Goal: Transaction & Acquisition: Purchase product/service

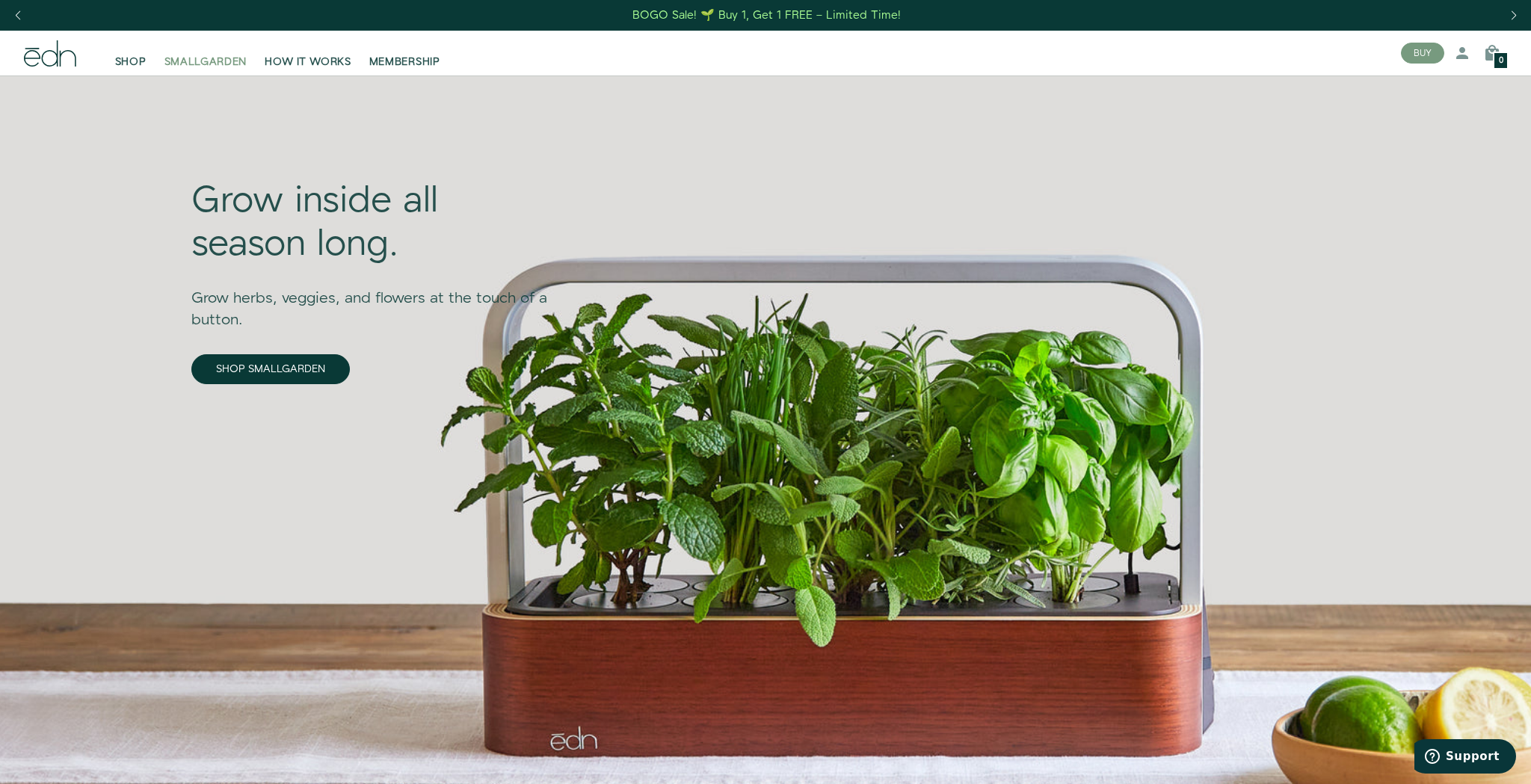
click at [239, 65] on span "SMALLGARDEN" at bounding box center [206, 61] width 83 height 14
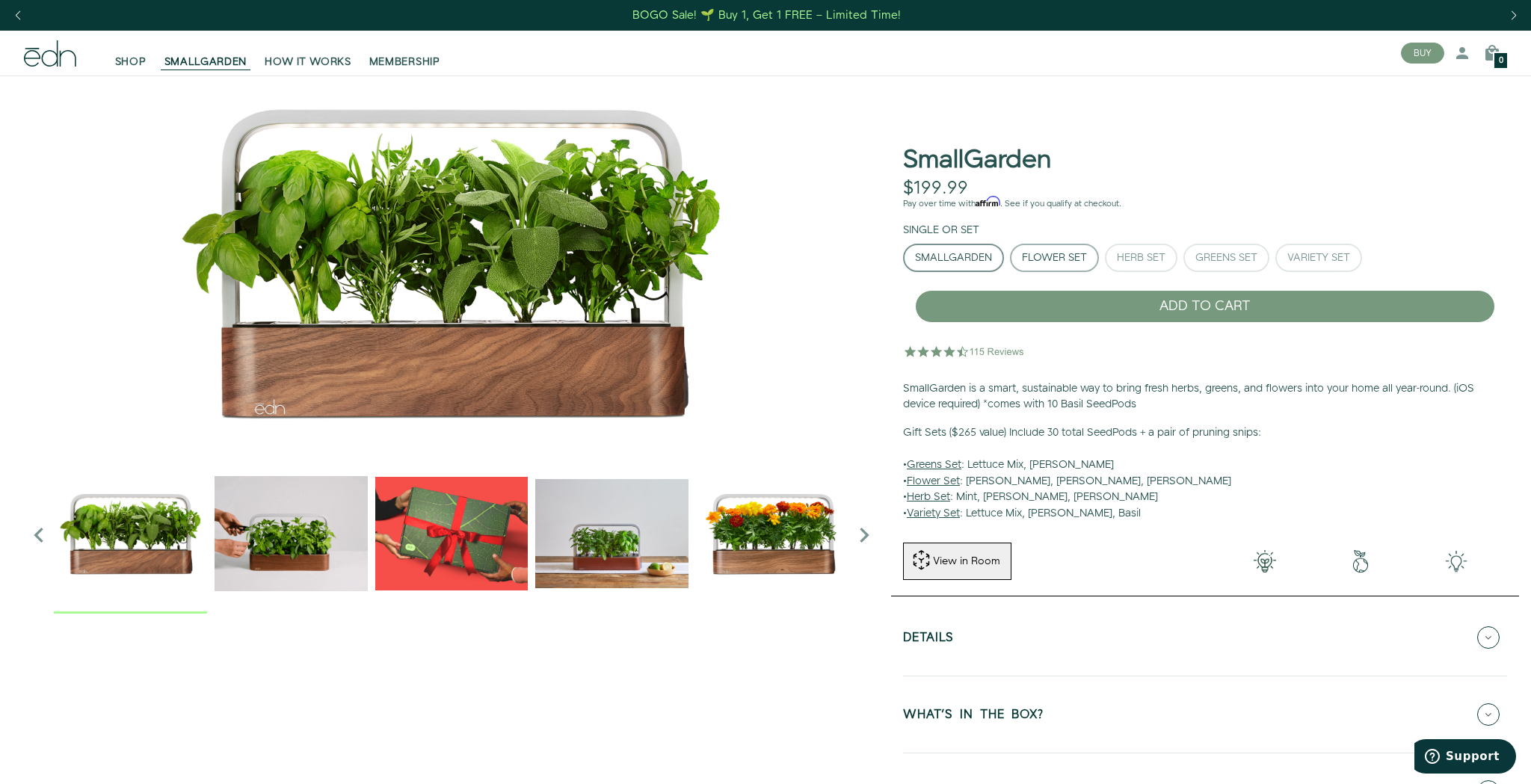
click at [1057, 266] on button "Flower Set" at bounding box center [1055, 257] width 89 height 28
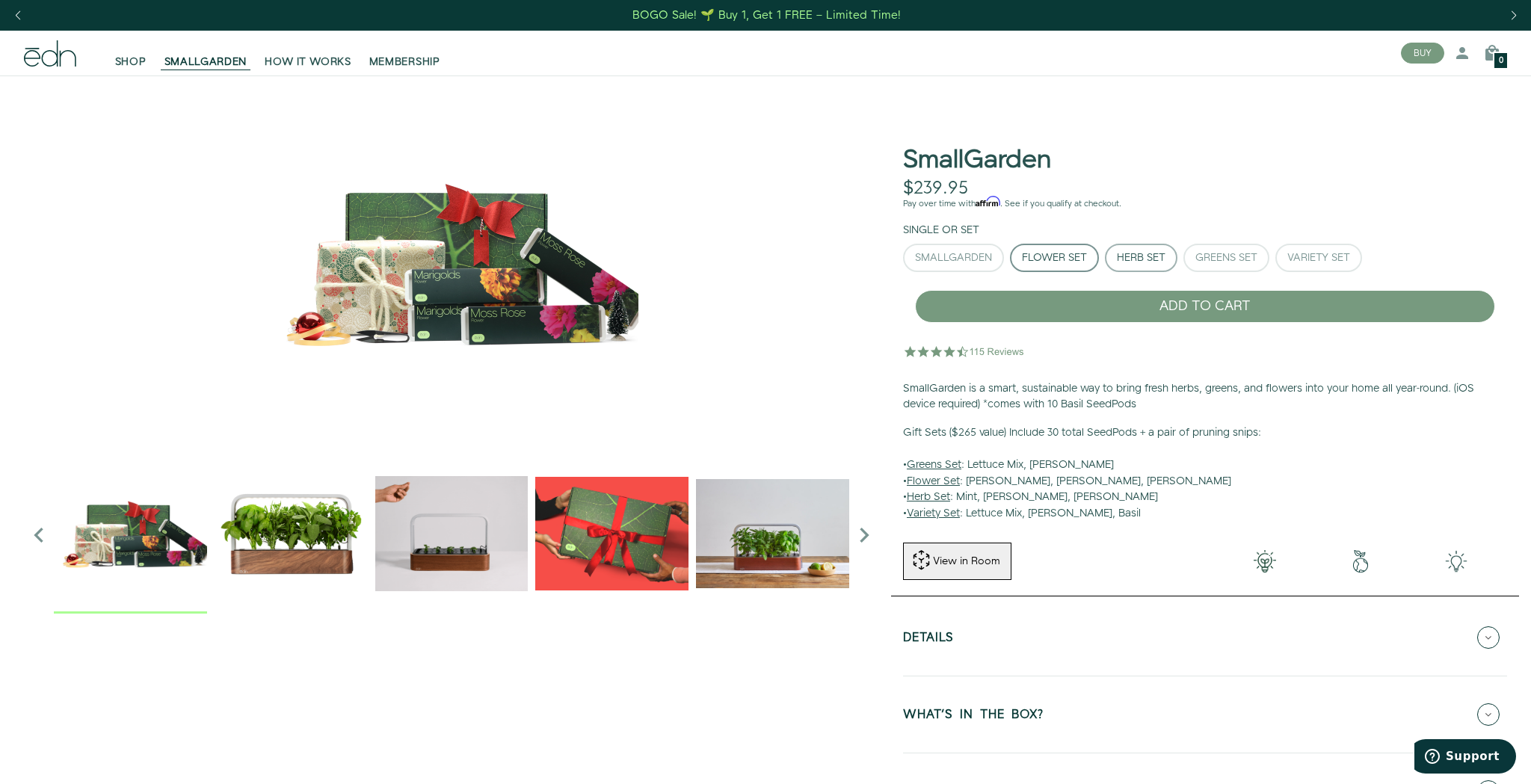
click at [1152, 263] on div "Herb Set" at bounding box center [1141, 258] width 48 height 11
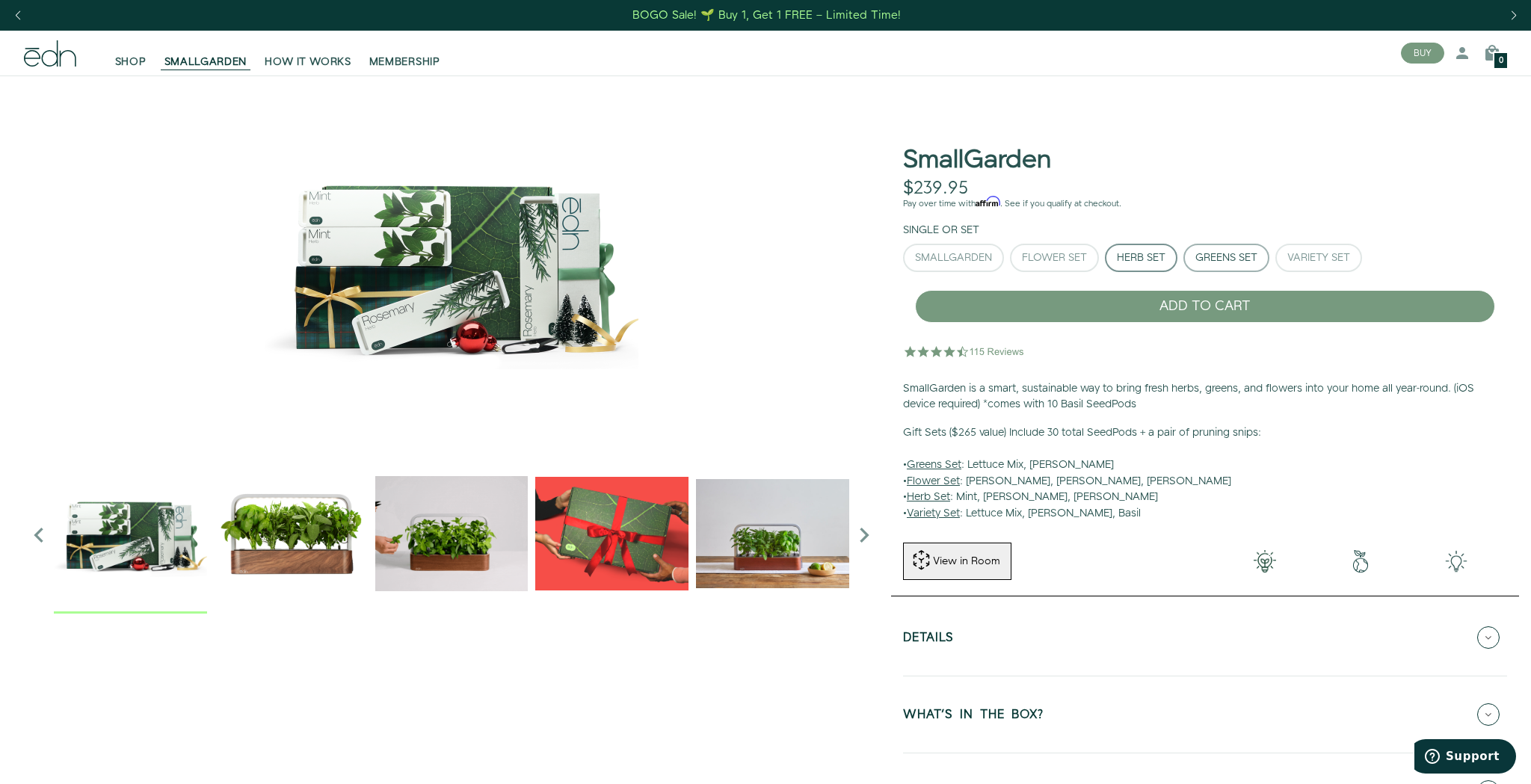
click at [1227, 256] on div "Greens Set" at bounding box center [1227, 258] width 62 height 11
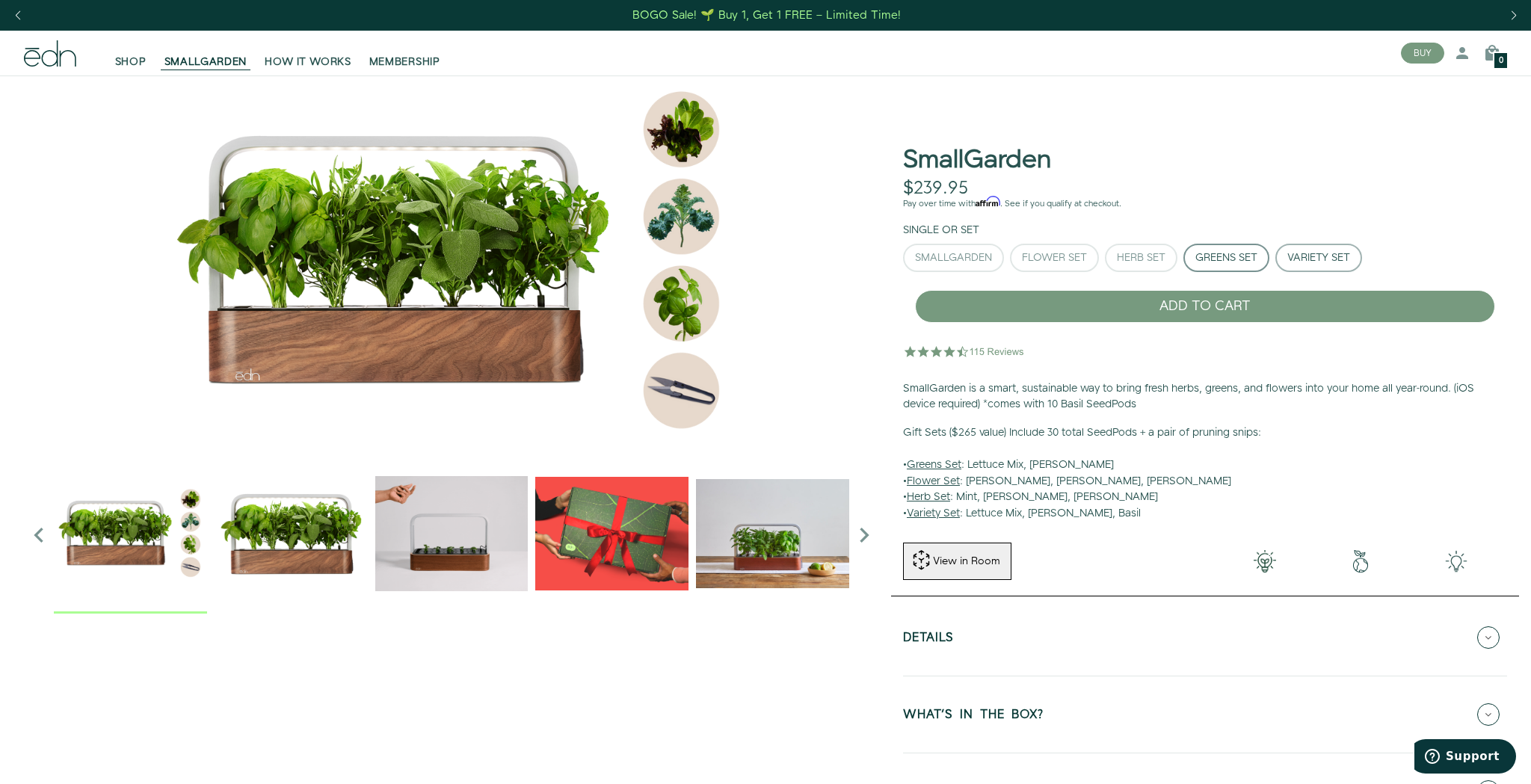
click at [1308, 256] on div "Variety Set" at bounding box center [1318, 258] width 63 height 11
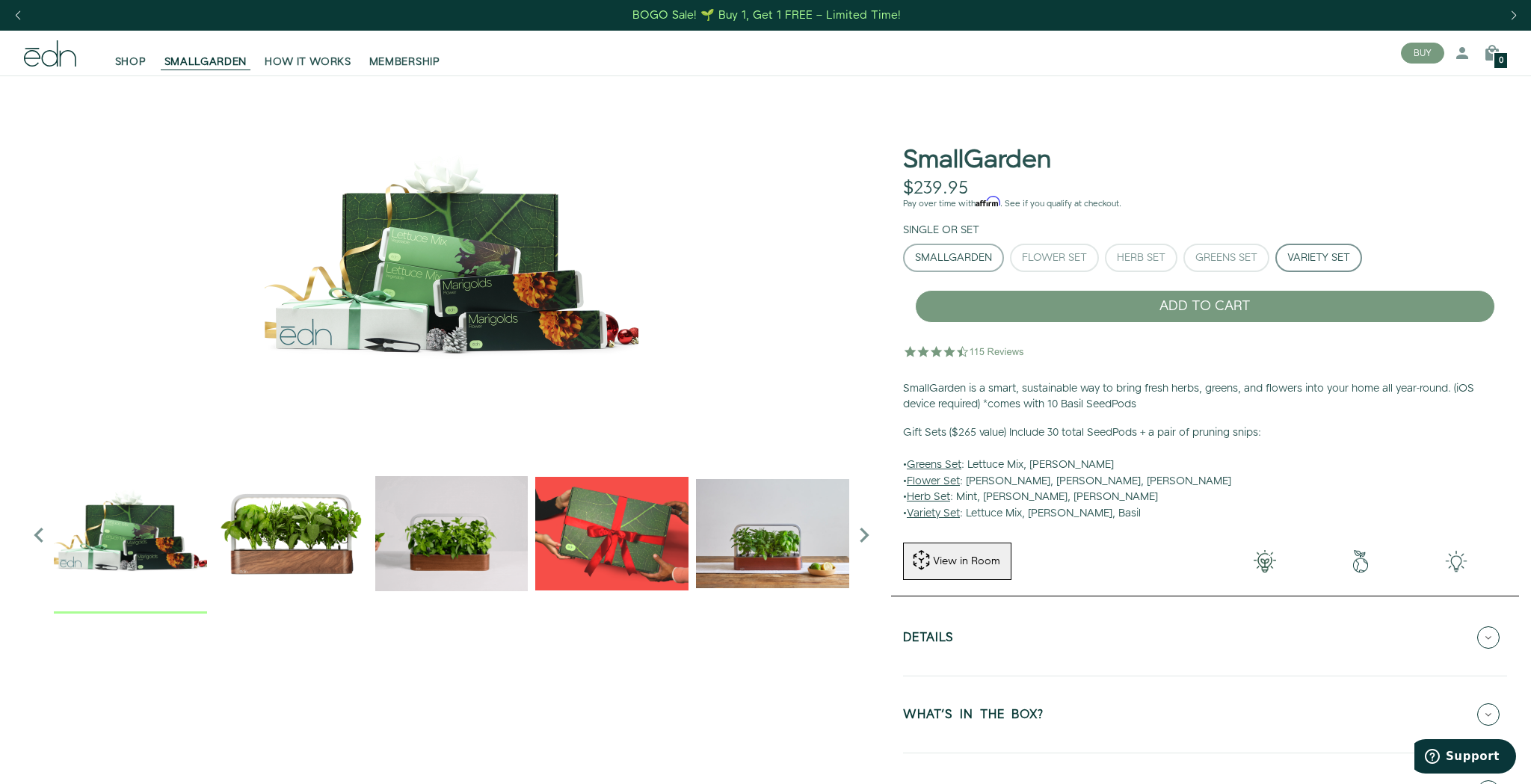
click at [926, 256] on div "SmallGarden" at bounding box center [953, 258] width 77 height 11
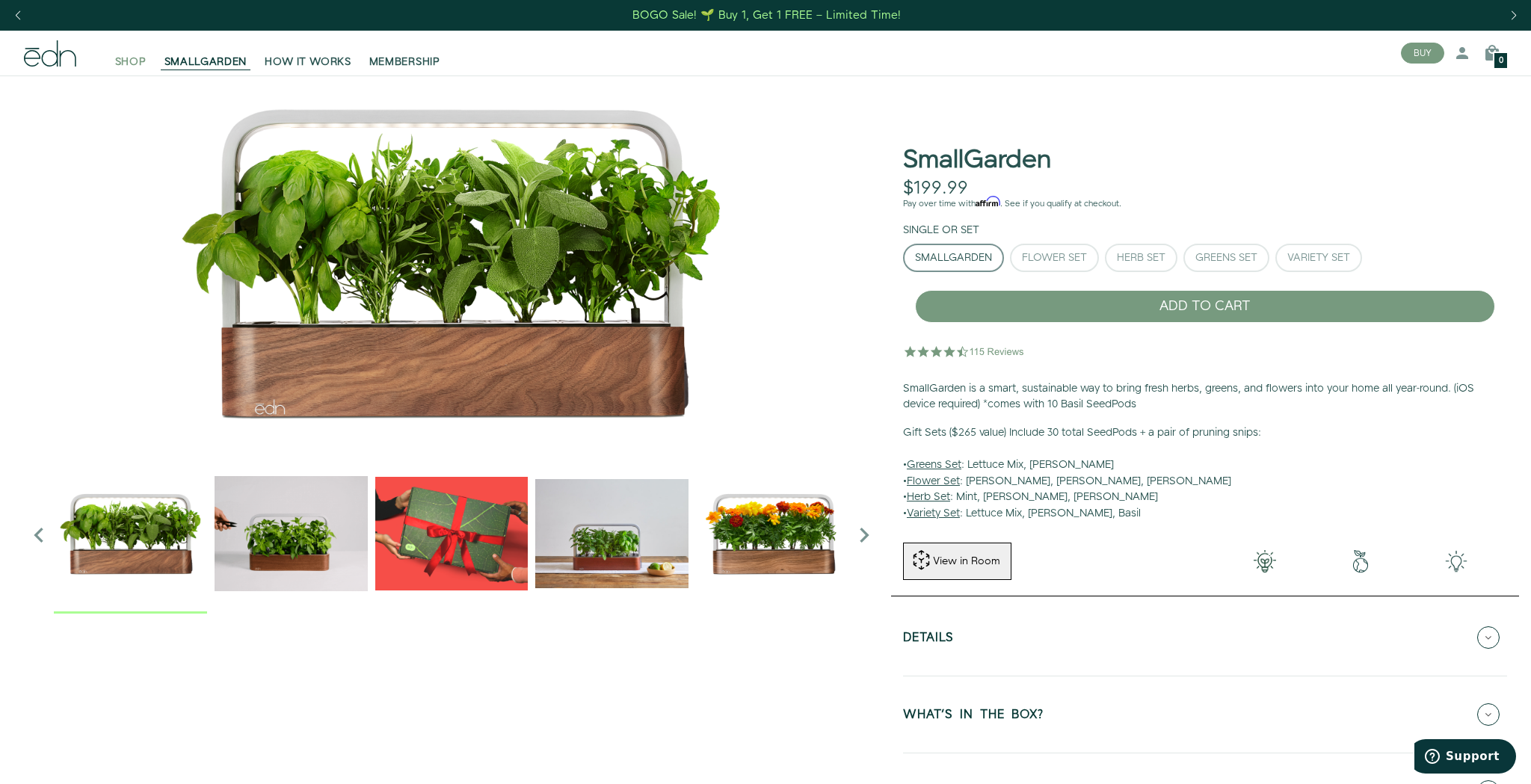
click at [118, 59] on span "SHOP" at bounding box center [130, 61] width 32 height 14
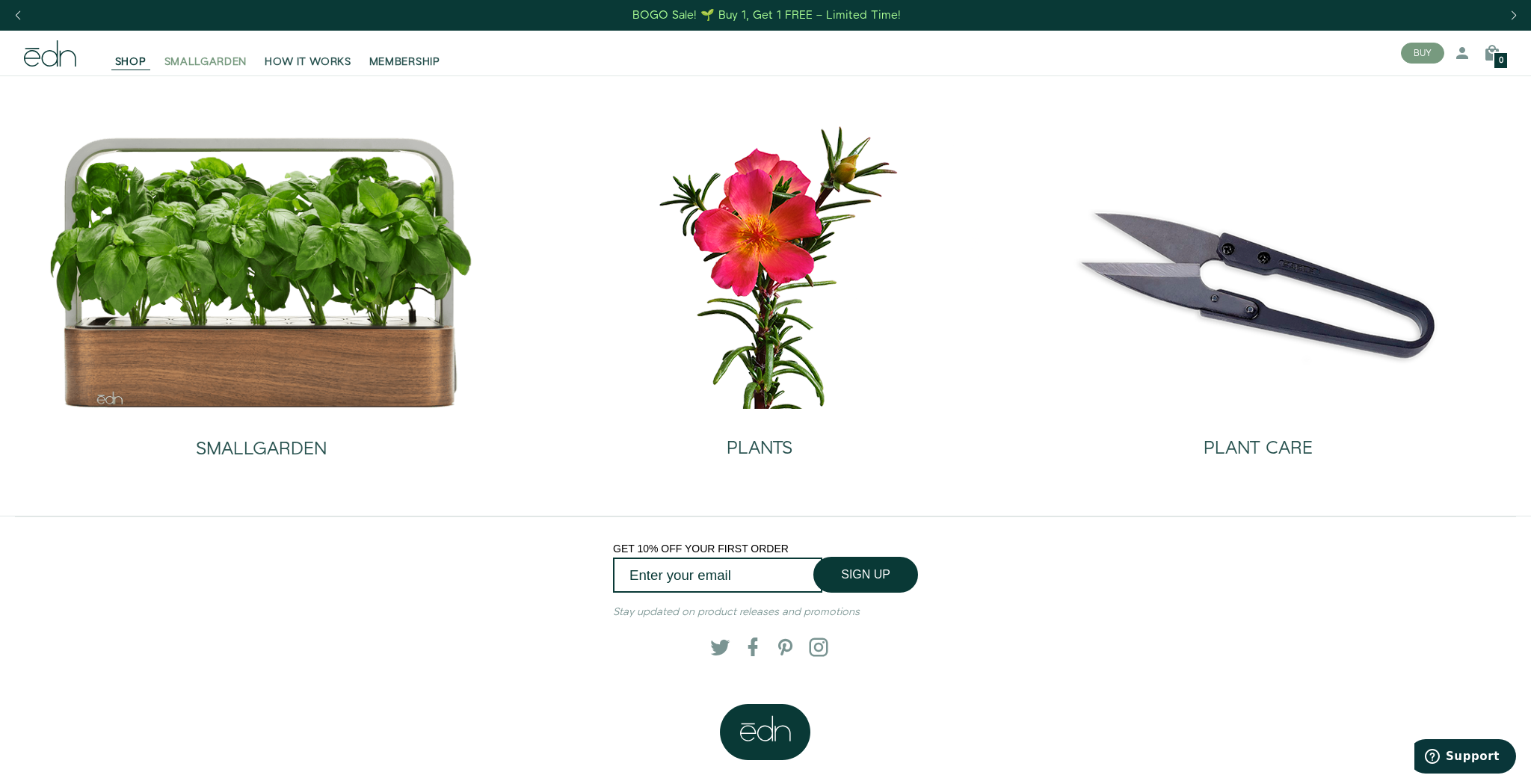
click at [228, 62] on span "SMALLGARDEN" at bounding box center [206, 61] width 83 height 14
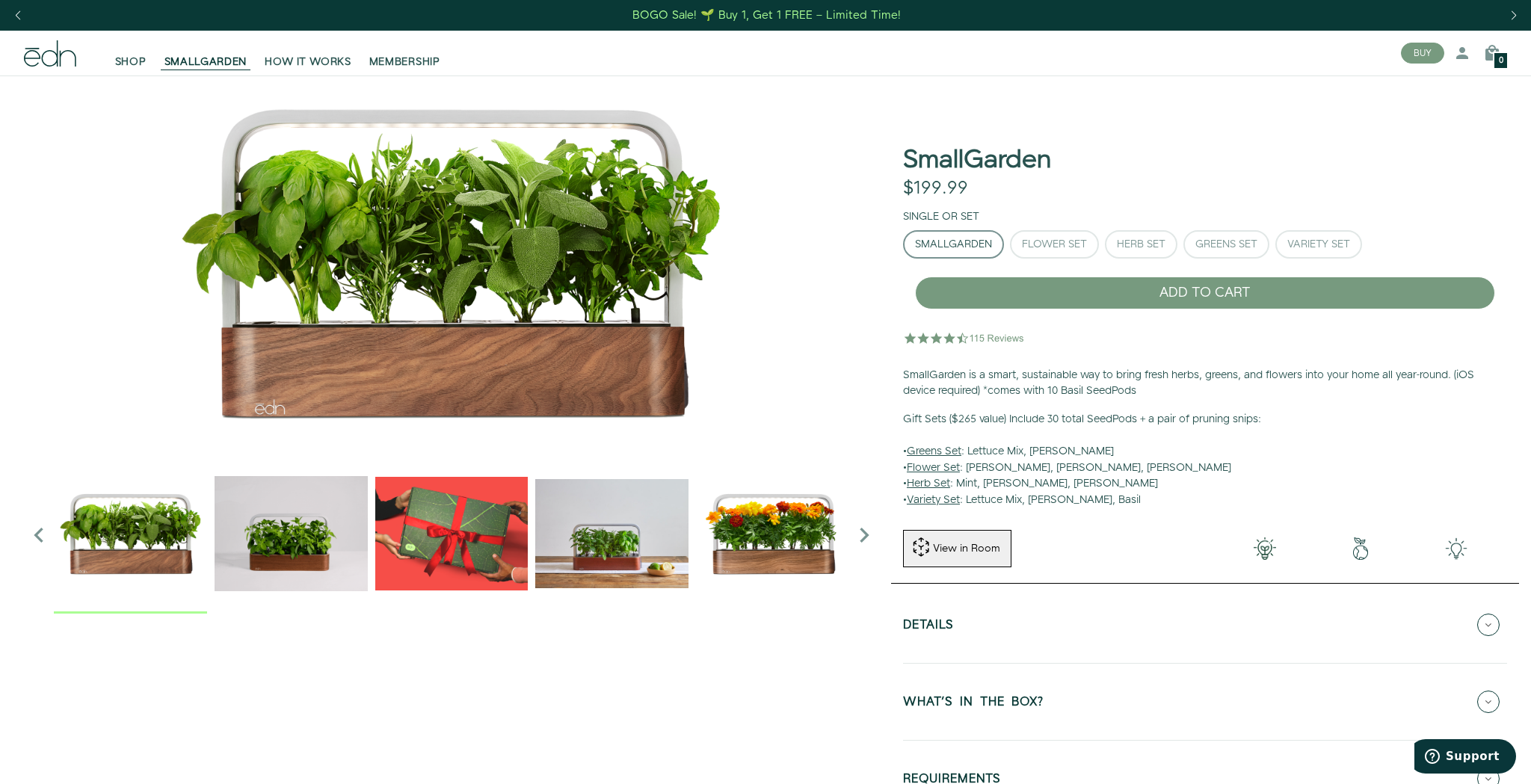
click at [266, 553] on img "2 / 6" at bounding box center [291, 533] width 154 height 154
click at [577, 559] on img "4 / 6" at bounding box center [611, 533] width 154 height 154
click at [783, 550] on img "5 / 6" at bounding box center [772, 533] width 154 height 154
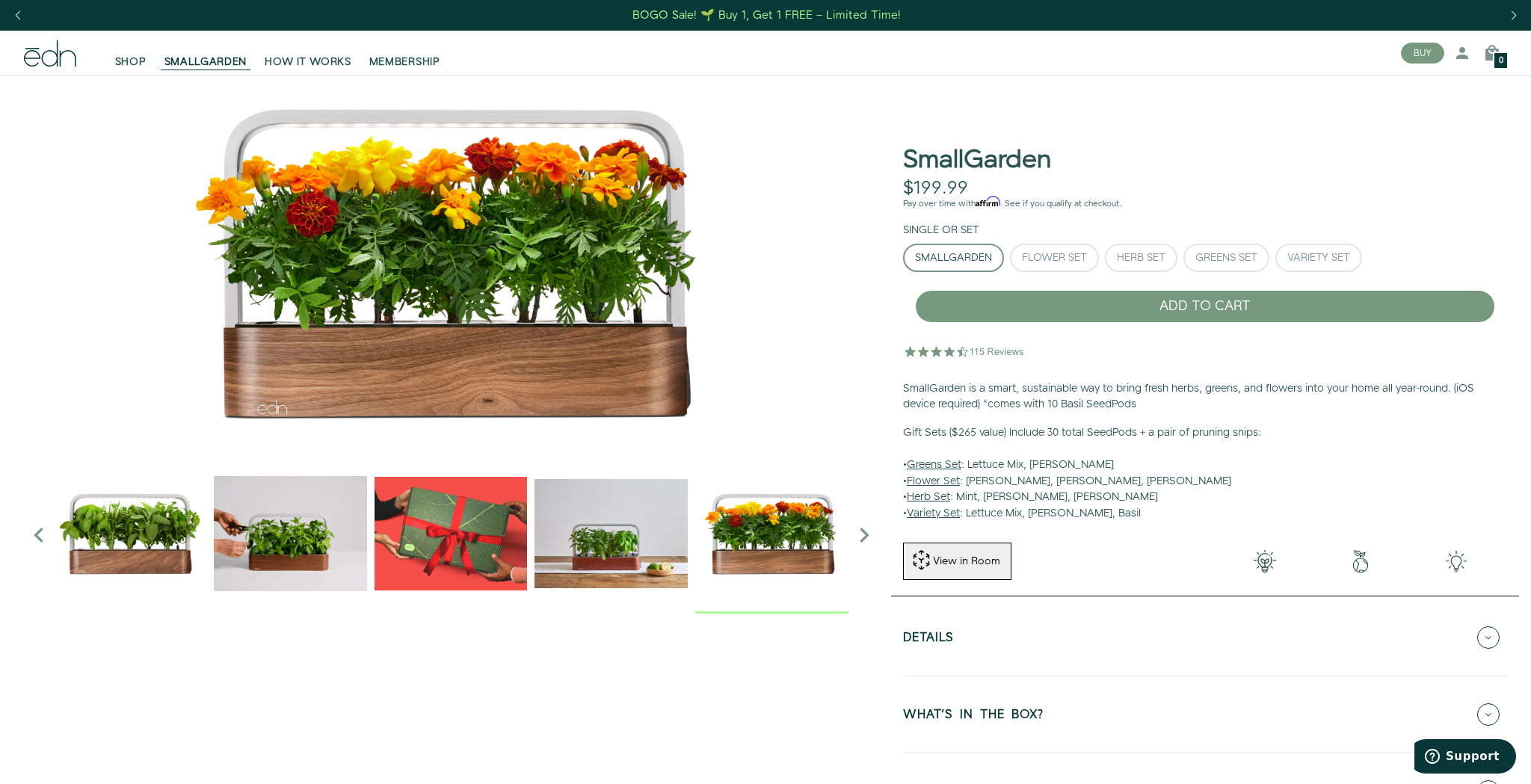
click at [861, 540] on icon "Next slide" at bounding box center [864, 535] width 30 height 30
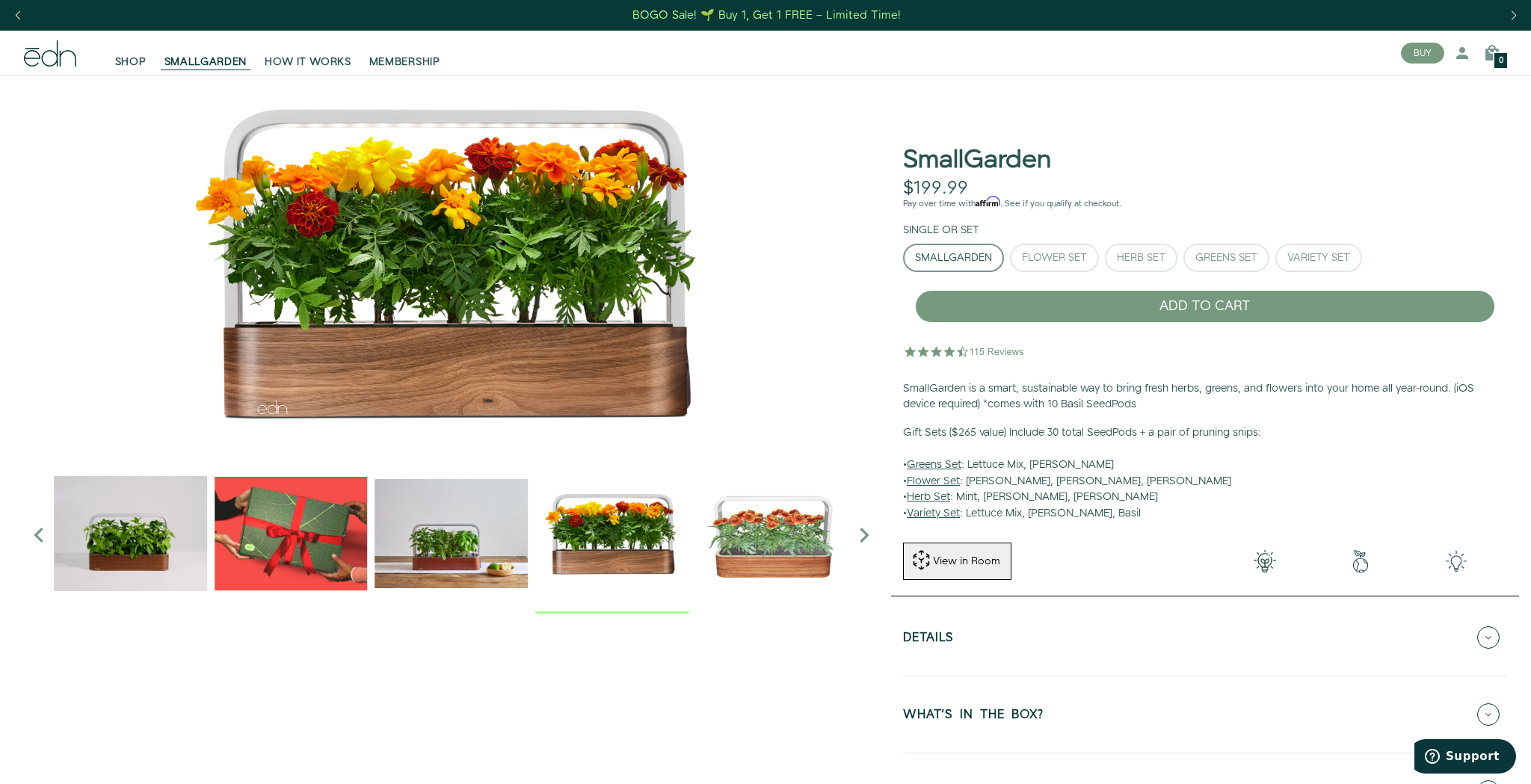
click at [861, 540] on icon "Next slide" at bounding box center [864, 535] width 30 height 30
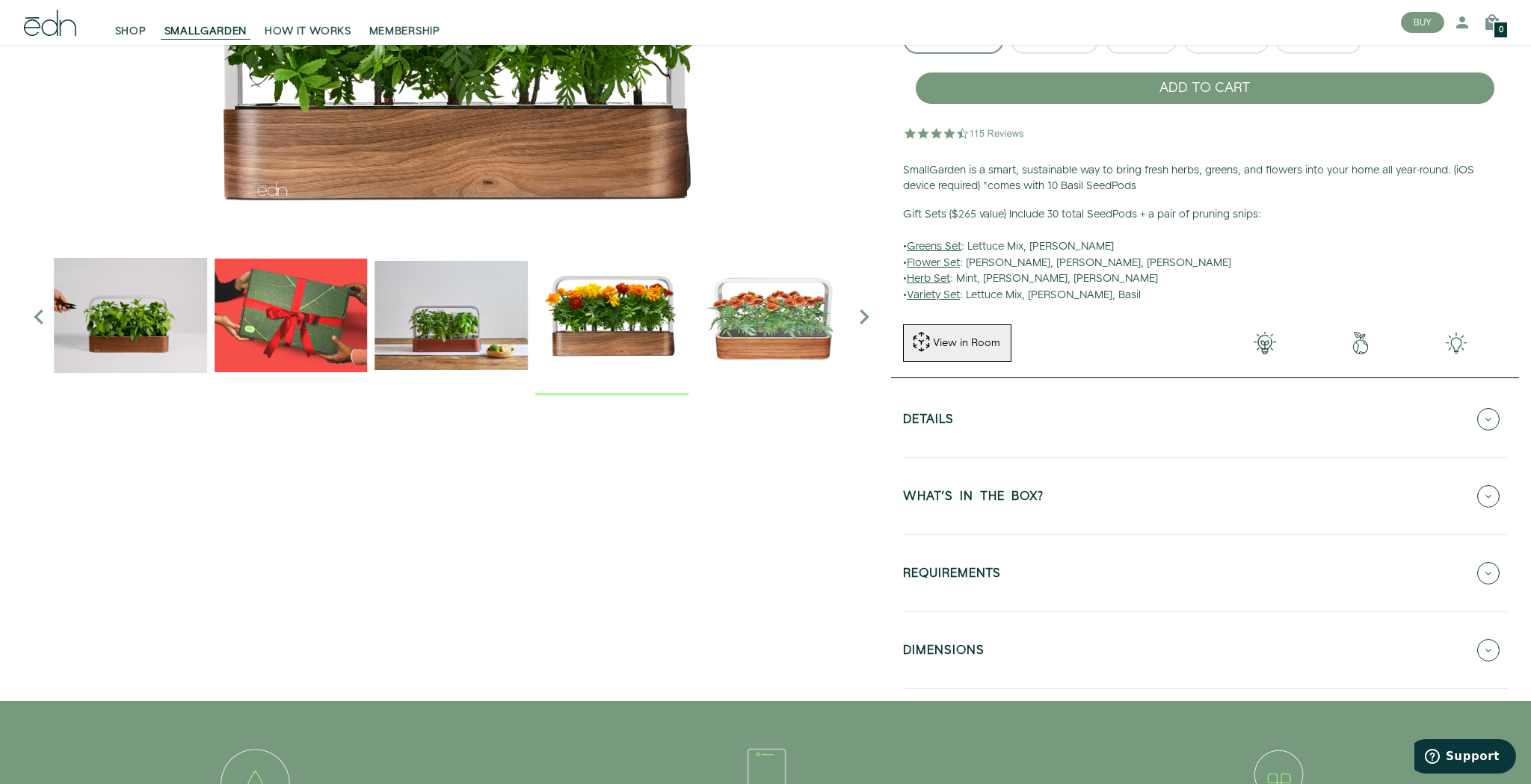
scroll to position [219, 0]
click at [1003, 496] on h5 "WHAT'S IN THE BOX?" at bounding box center [973, 498] width 140 height 17
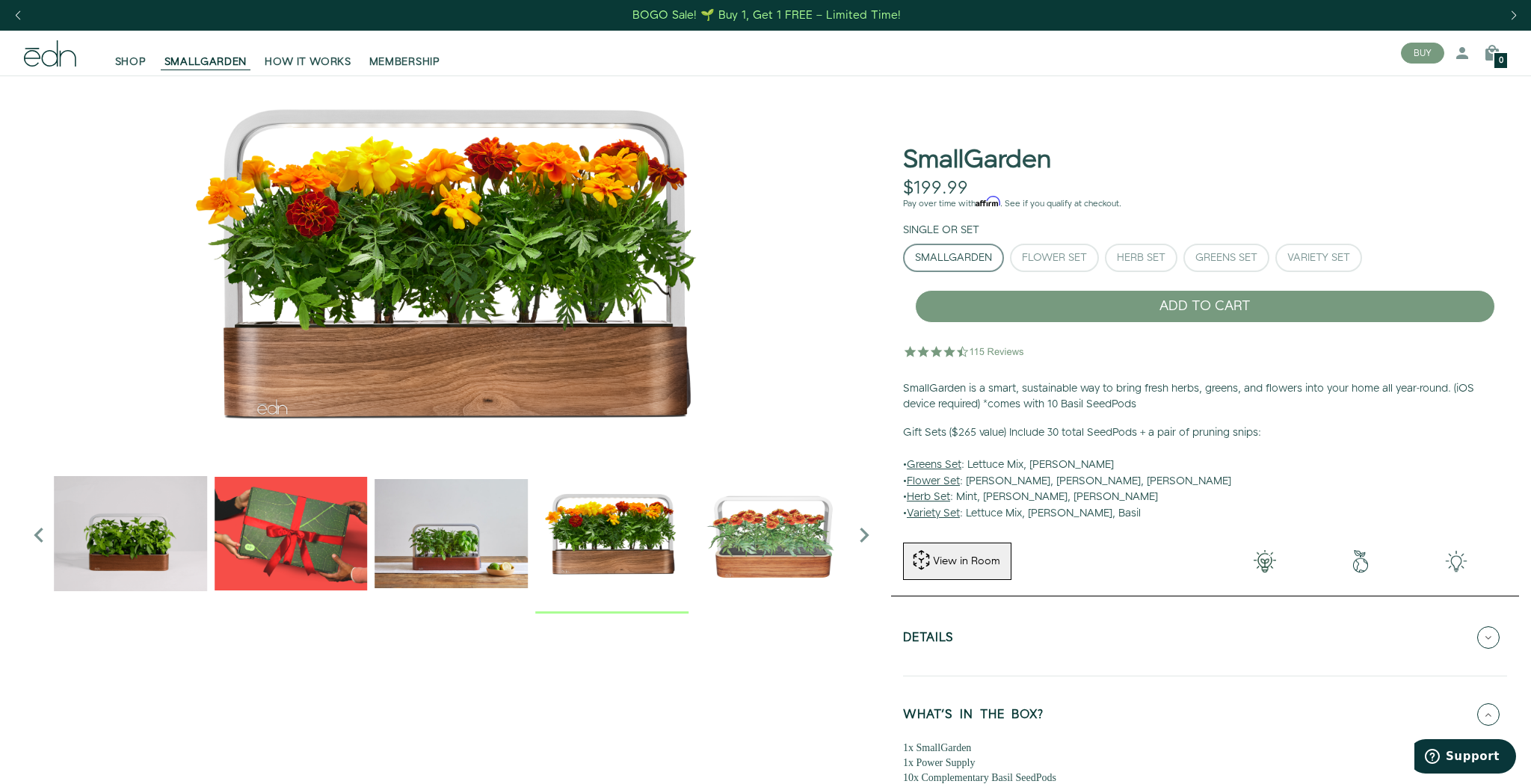
scroll to position [0, 0]
click at [405, 63] on span "MEMBERSHIP" at bounding box center [405, 61] width 71 height 14
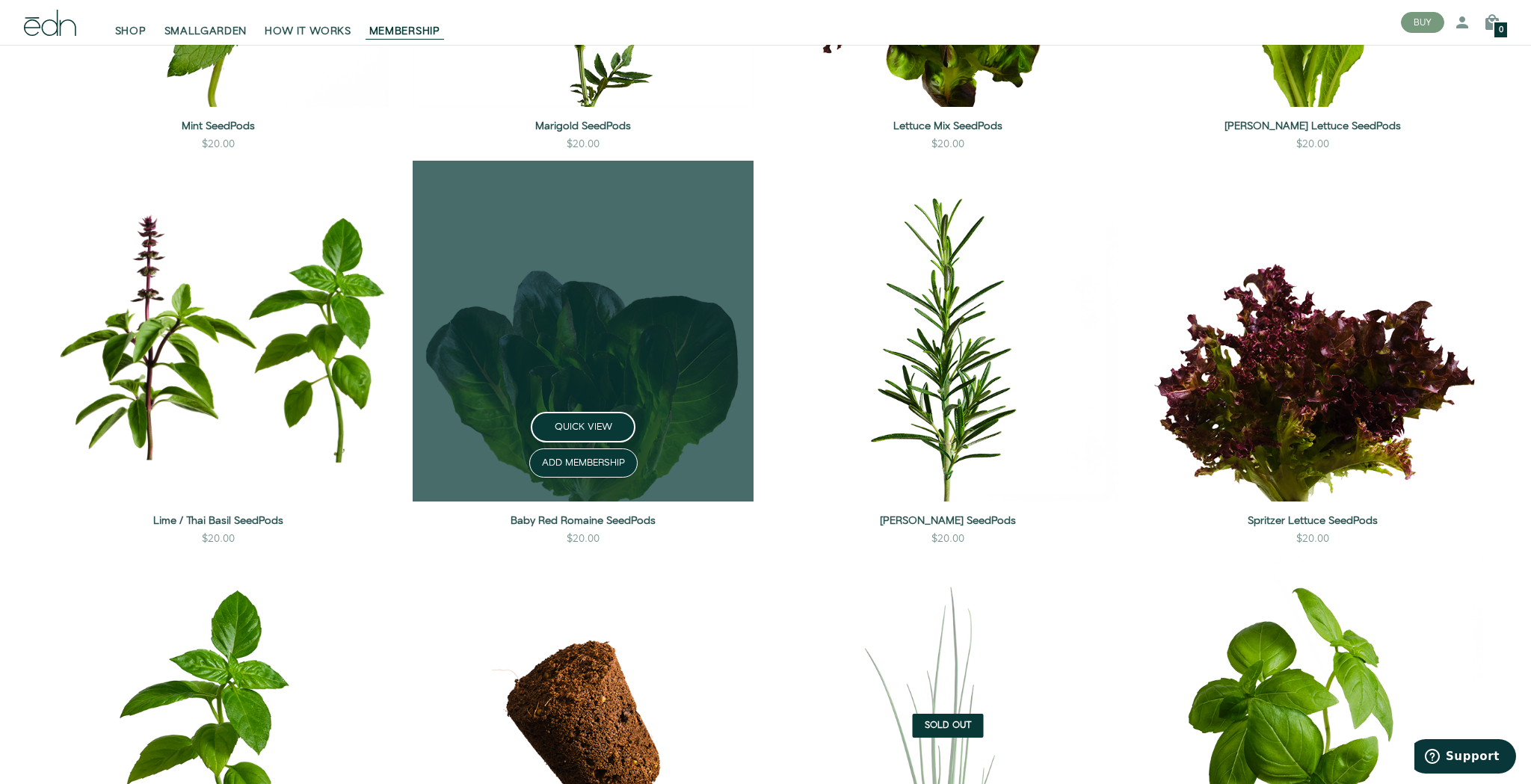
scroll to position [2451, 0]
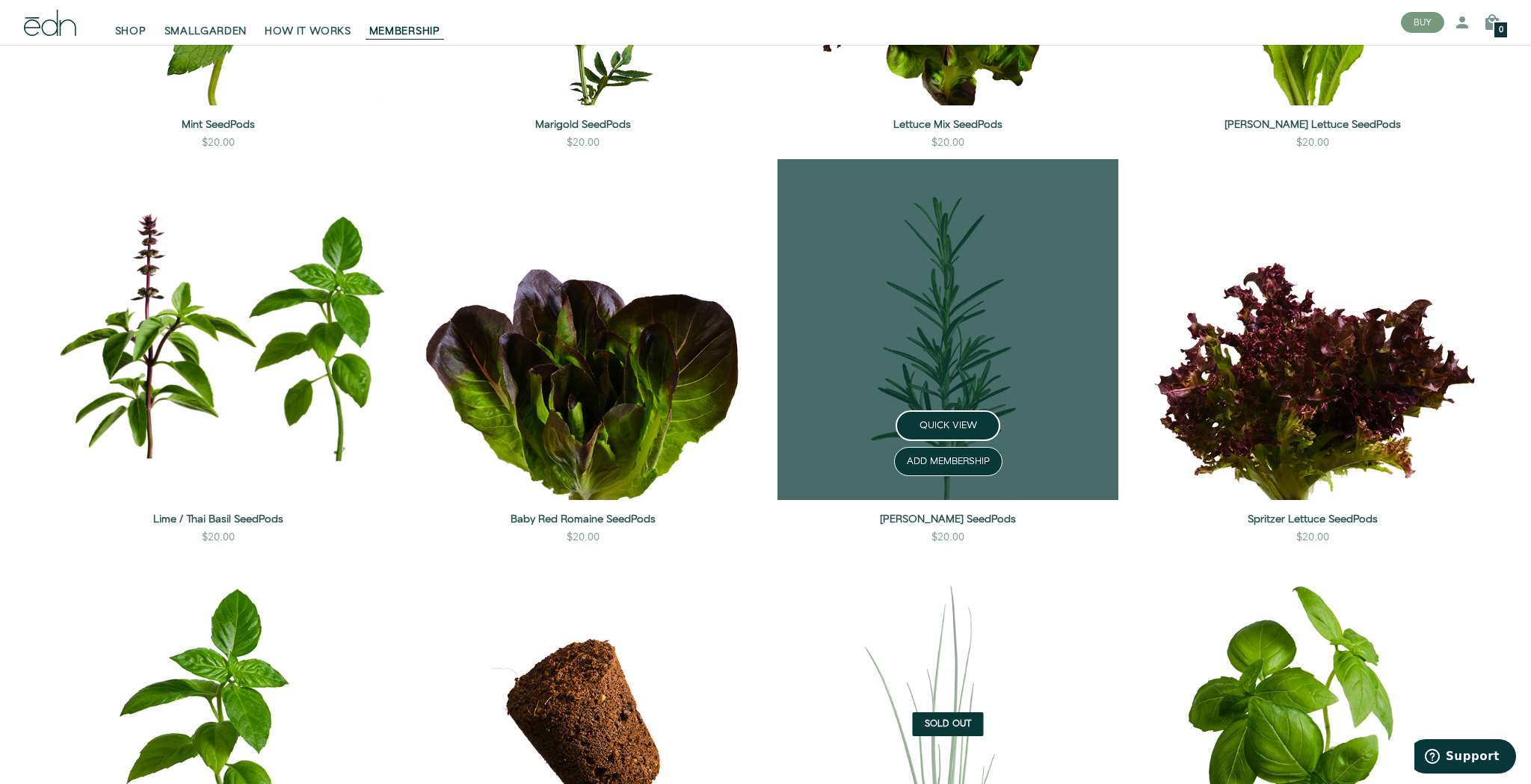
click at [899, 414] on link at bounding box center [948, 329] width 341 height 341
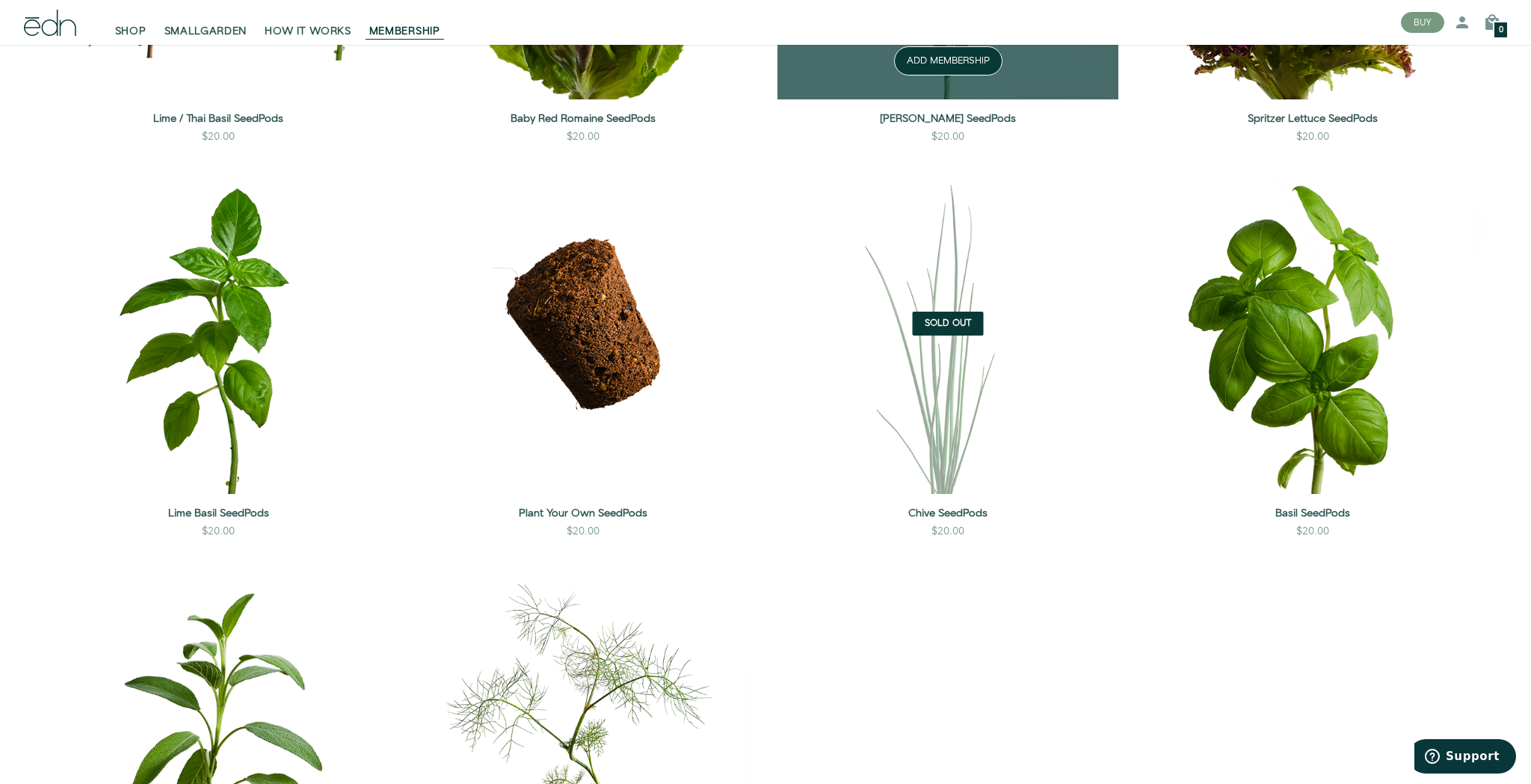
scroll to position [2854, 0]
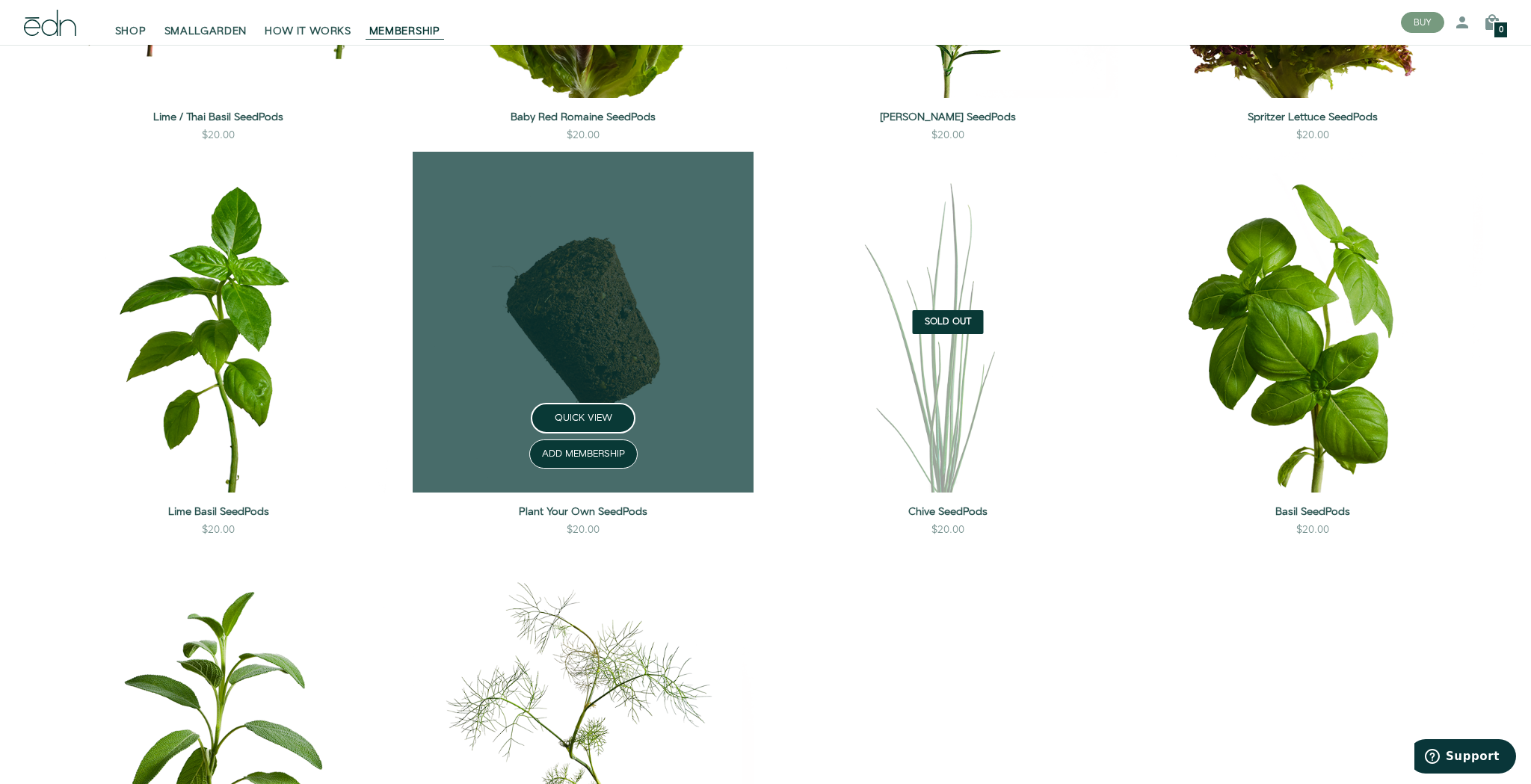
click at [642, 404] on link at bounding box center [582, 322] width 341 height 341
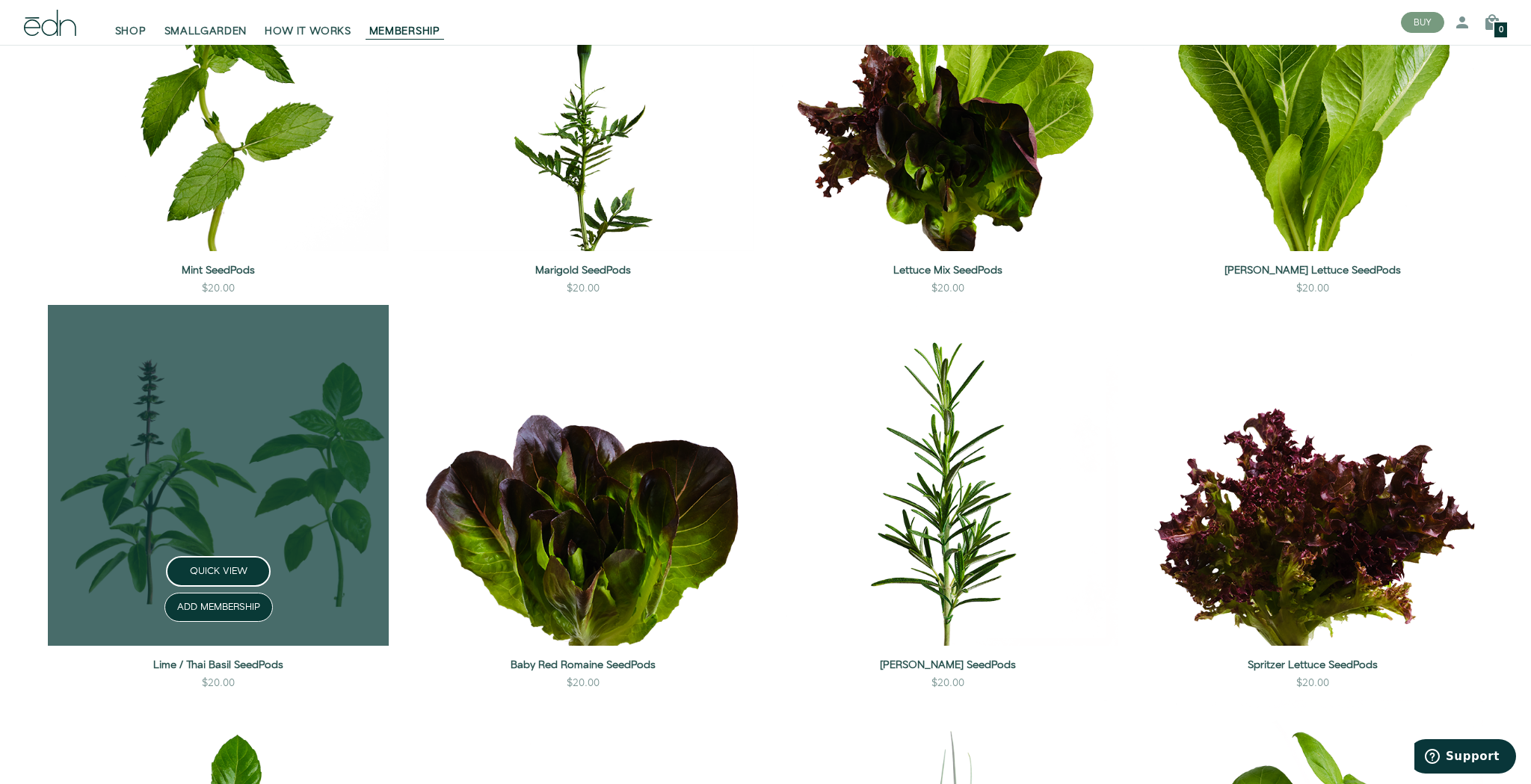
scroll to position [2290, 0]
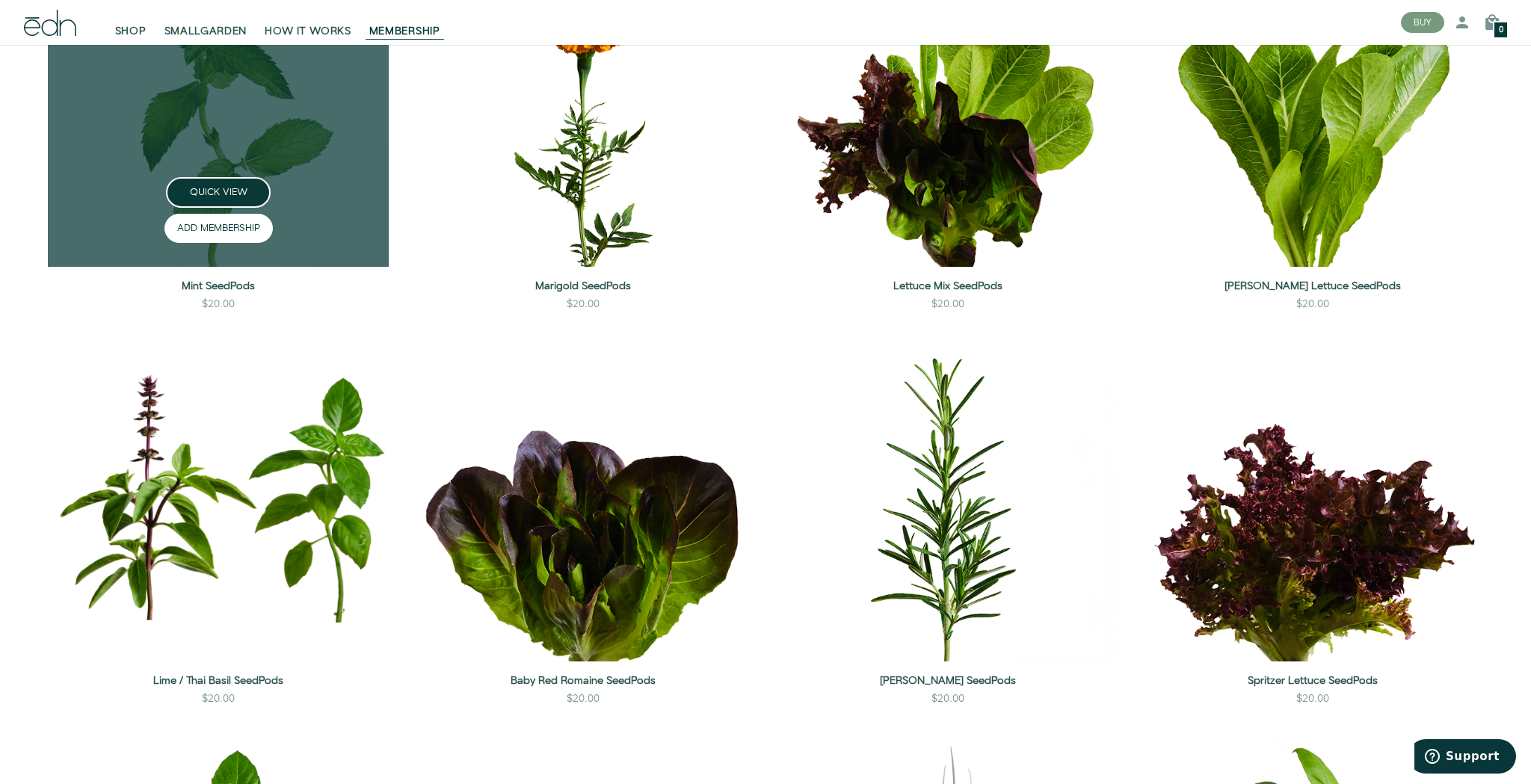
click at [209, 243] on button "ADD MEMBERSHIP" at bounding box center [218, 228] width 108 height 29
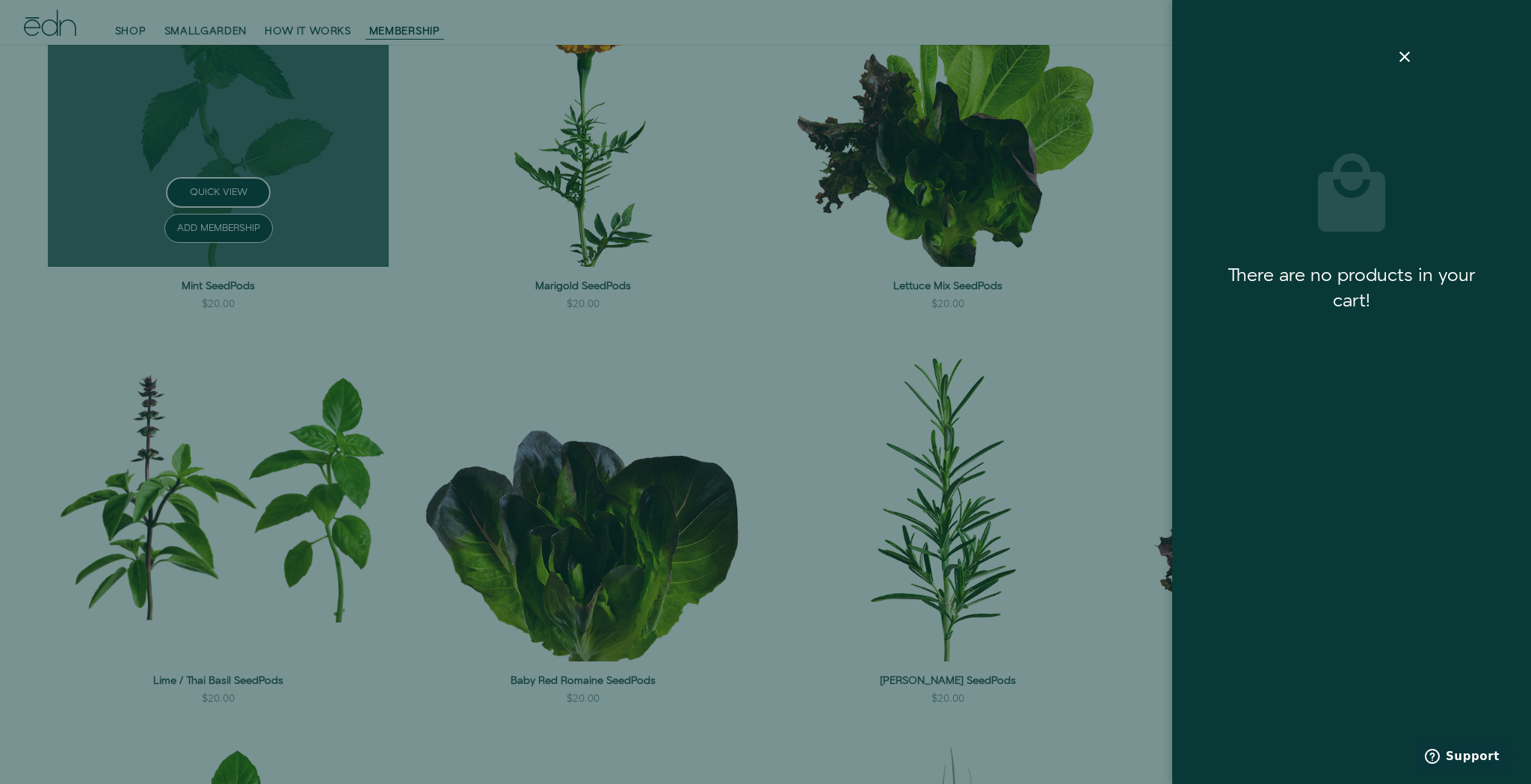
click at [308, 225] on div at bounding box center [765, 392] width 1531 height 784
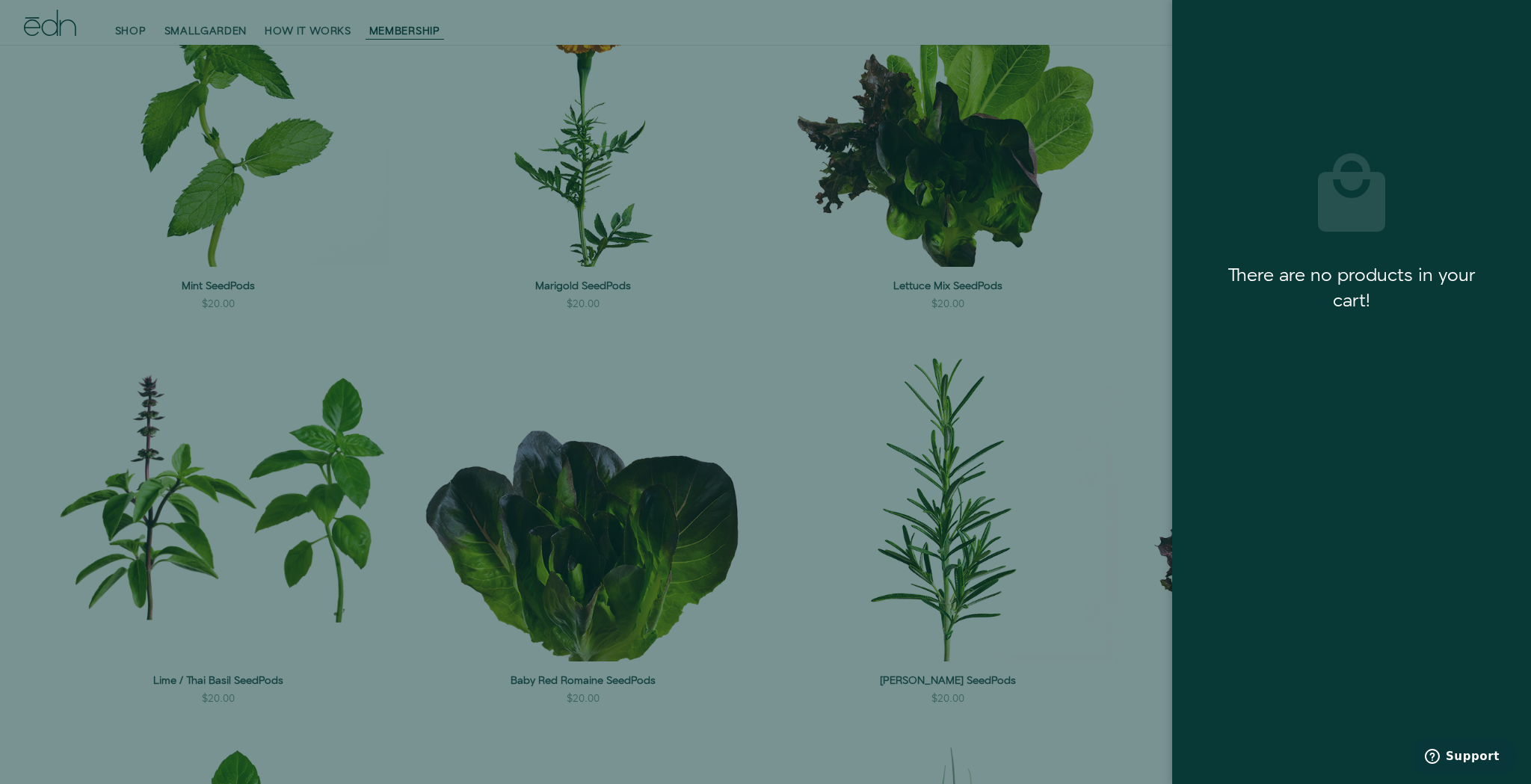
click at [1404, 65] on icon at bounding box center [1404, 57] width 18 height 18
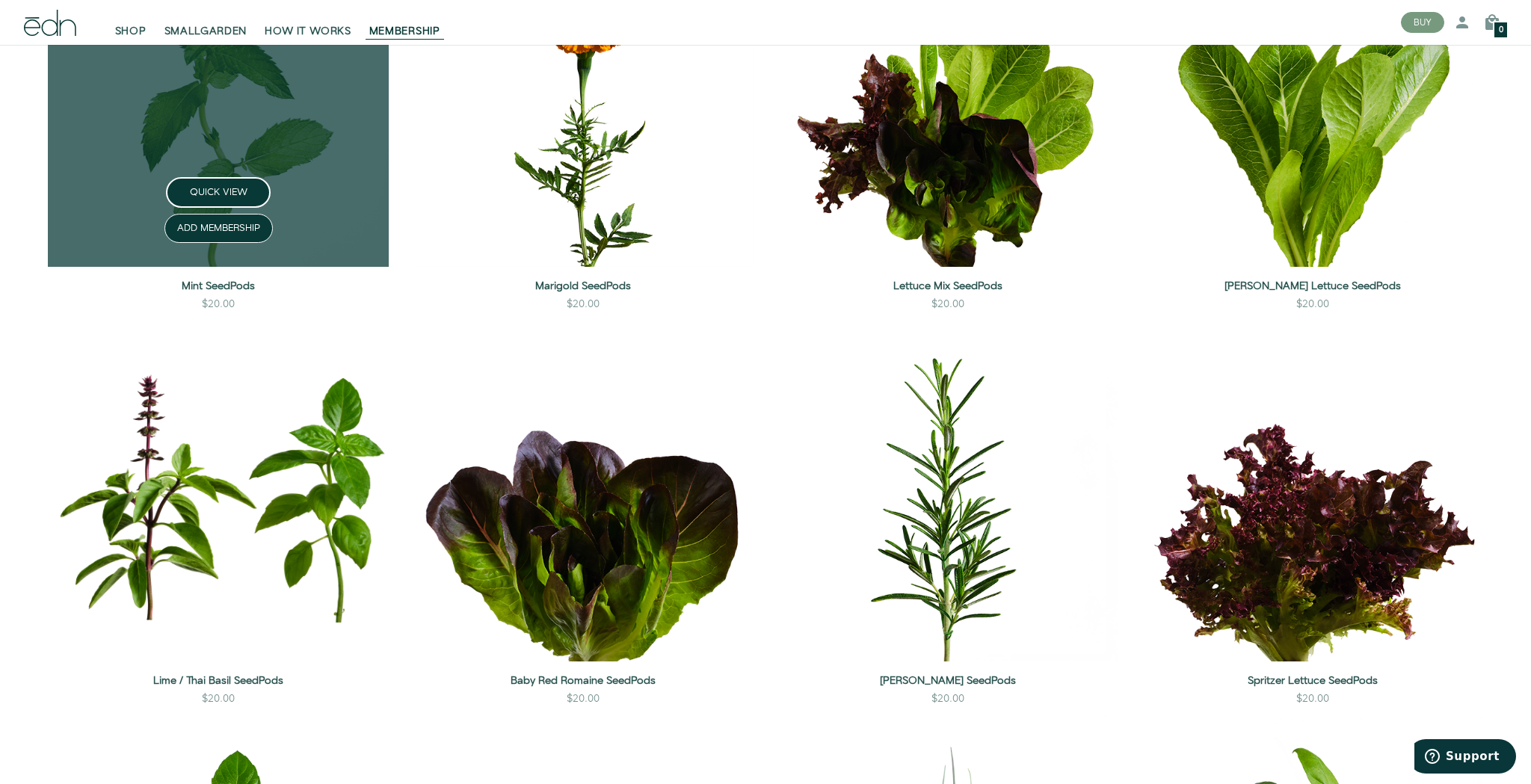
click at [258, 174] on link at bounding box center [218, 96] width 341 height 341
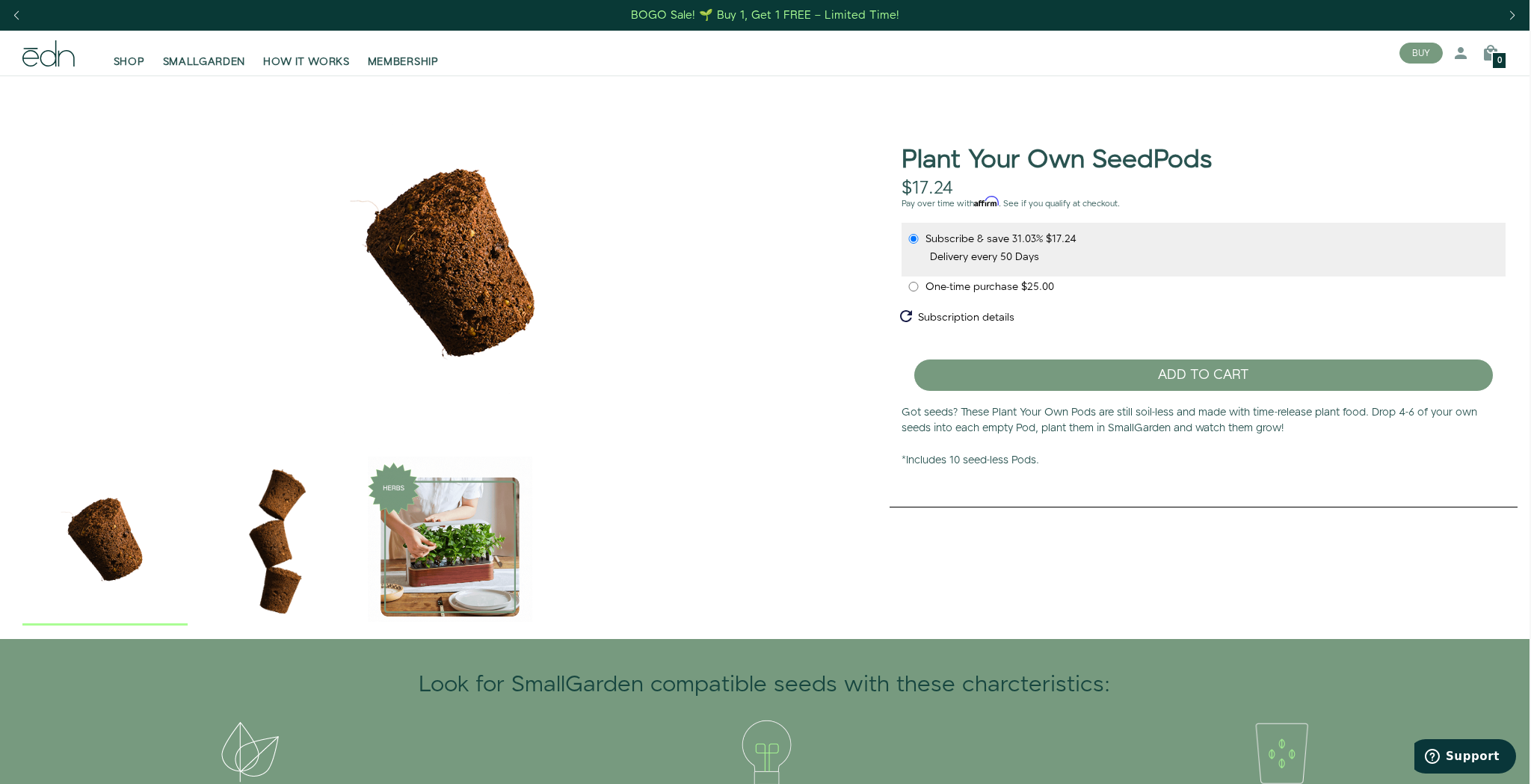
scroll to position [0, 2]
